Goal: Task Accomplishment & Management: Manage account settings

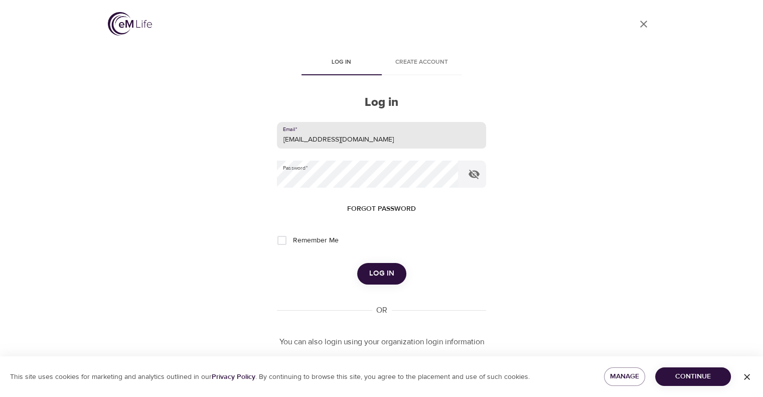
drag, startPoint x: 362, startPoint y: 138, endPoint x: 124, endPoint y: 155, distance: 238.6
click at [124, 154] on div "User Profile Log in Create account Log in Email   * leclercs@aetna.com Password…" at bounding box center [382, 198] width 572 height 397
type input "whispersll@cox.net"
click at [220, 186] on div "User Profile Log in Create account Log in Email   * whispersll@cox.net Password…" at bounding box center [382, 198] width 572 height 397
click at [357, 263] on button "Log in" at bounding box center [381, 273] width 49 height 21
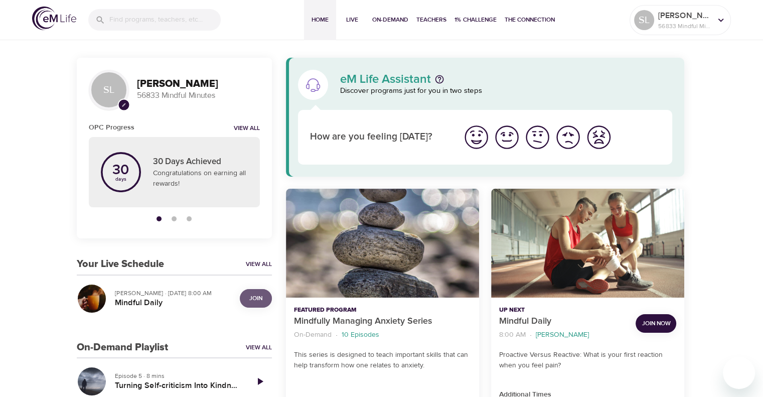
click at [251, 304] on button "Join" at bounding box center [256, 298] width 32 height 19
